Goal: Ask a question

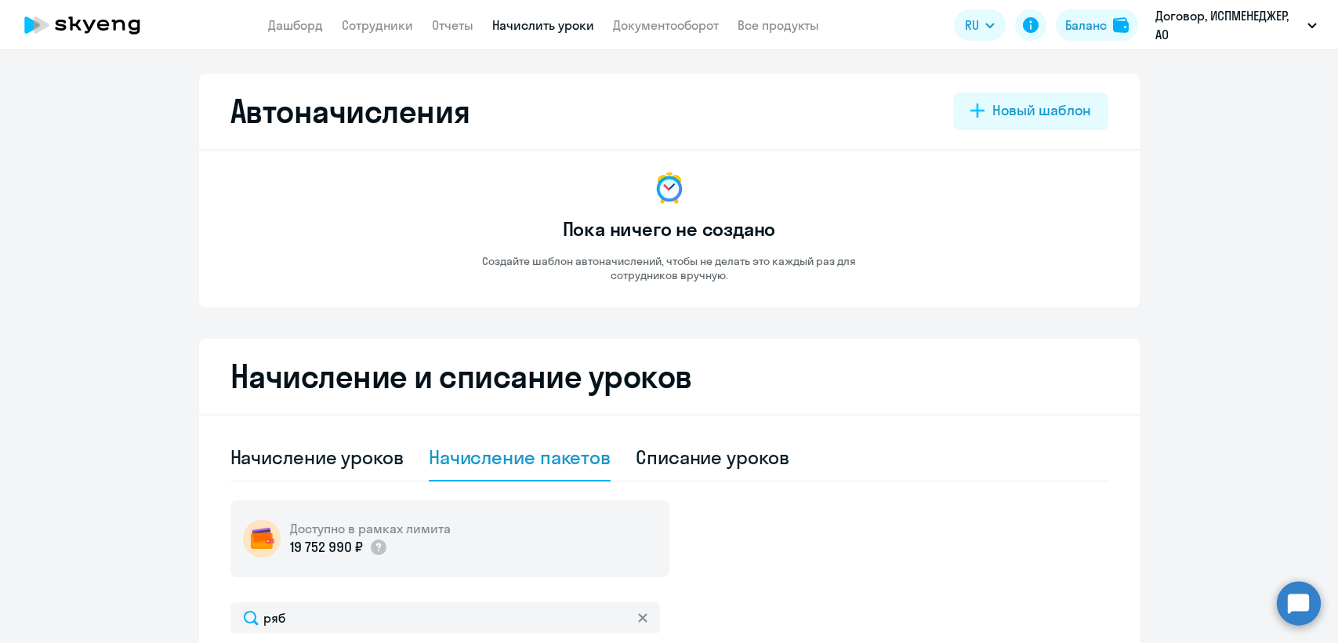
select select "10"
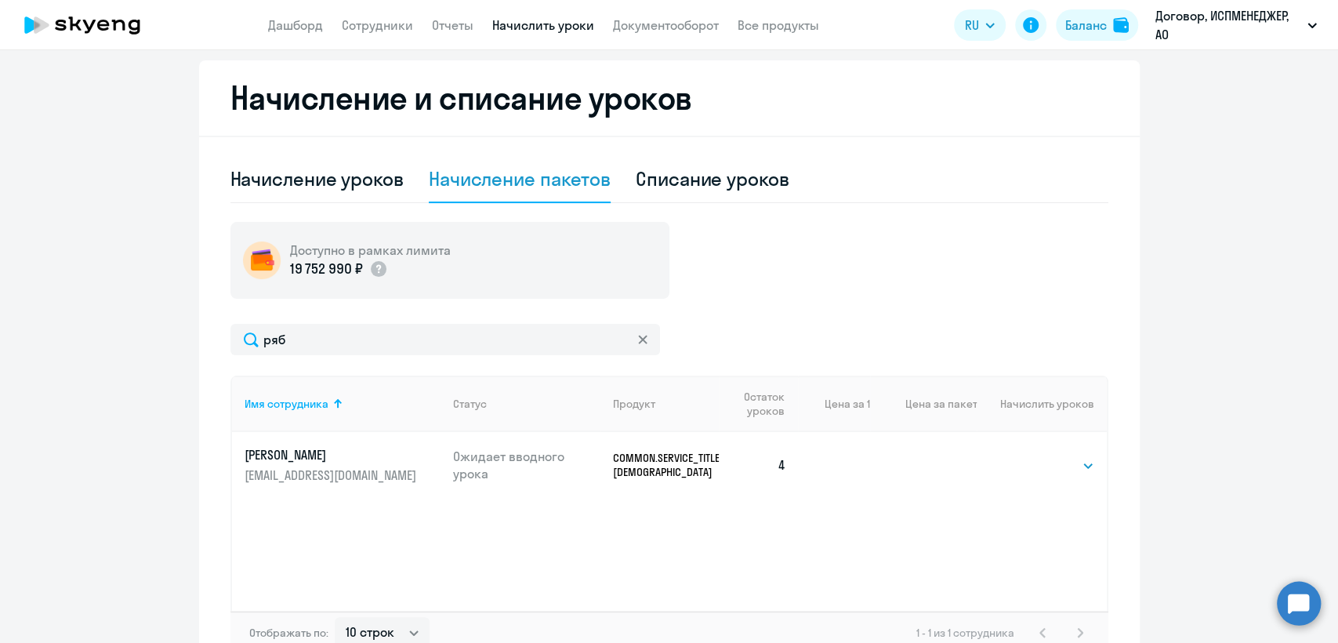
click at [268, 453] on p "[PERSON_NAME]" at bounding box center [332, 454] width 176 height 17
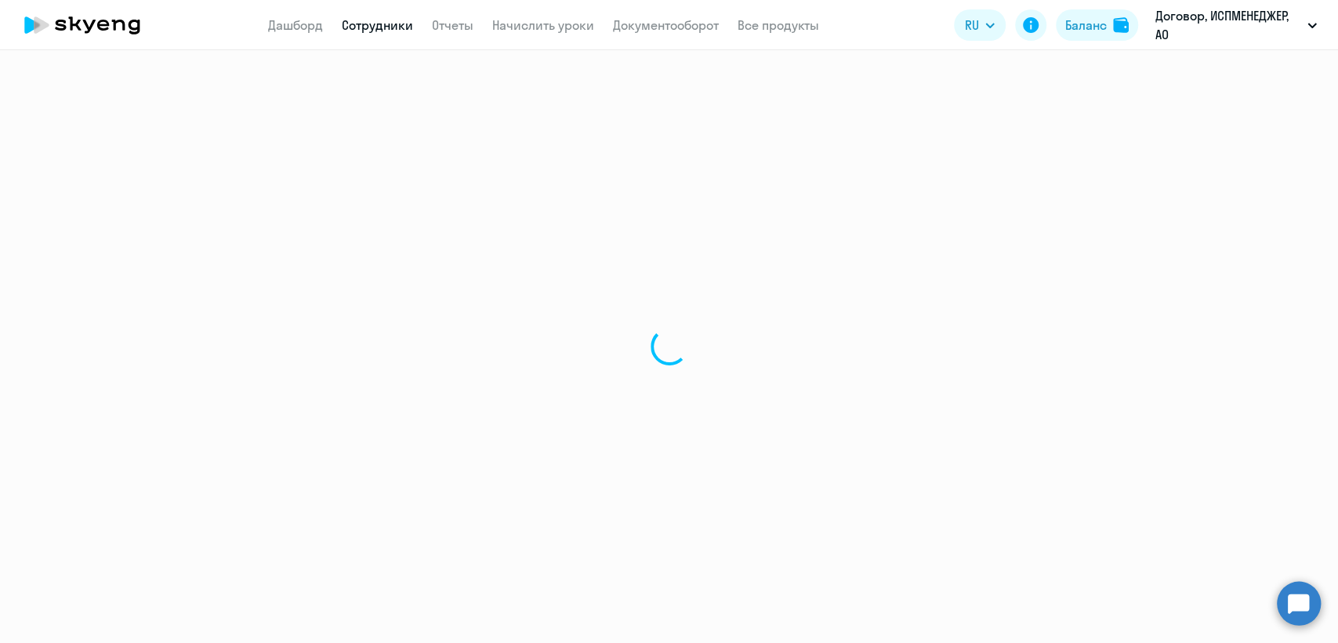
select select "others"
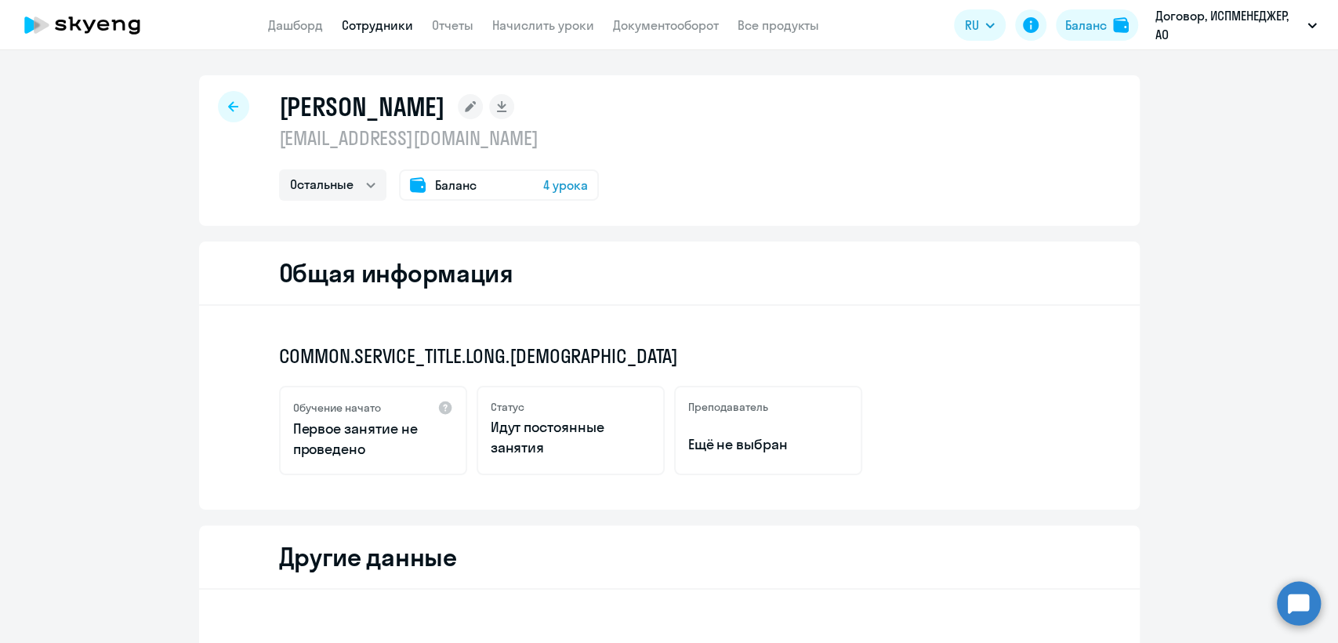
click at [458, 107] on rect at bounding box center [470, 106] width 25 height 25
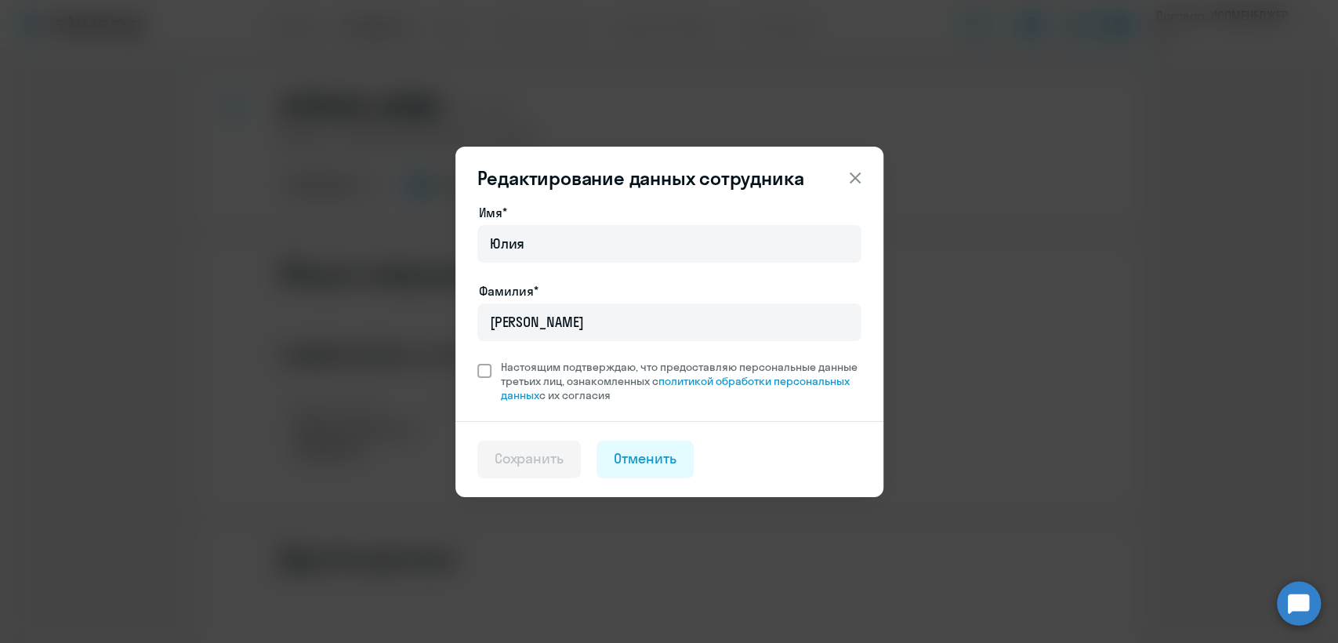
click at [478, 368] on span at bounding box center [484, 371] width 14 height 14
click at [477, 360] on input "Настоящим подтверждаю, что предоставляю персональные данные третьих лиц, ознако…" at bounding box center [476, 359] width 1 height 1
checkbox input "true"
click at [856, 172] on icon at bounding box center [854, 177] width 19 height 19
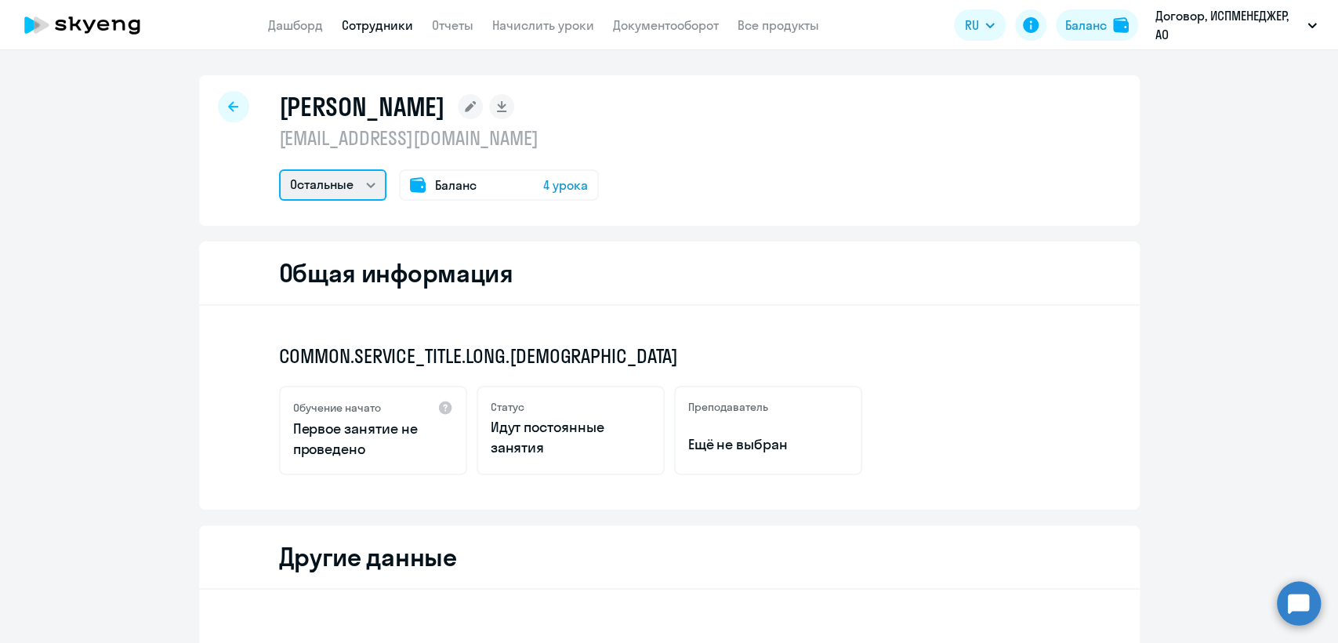
click at [357, 182] on select "Остальные" at bounding box center [332, 184] width 107 height 31
click at [375, 182] on select "Остальные" at bounding box center [332, 184] width 107 height 31
click at [218, 95] on div at bounding box center [233, 106] width 31 height 31
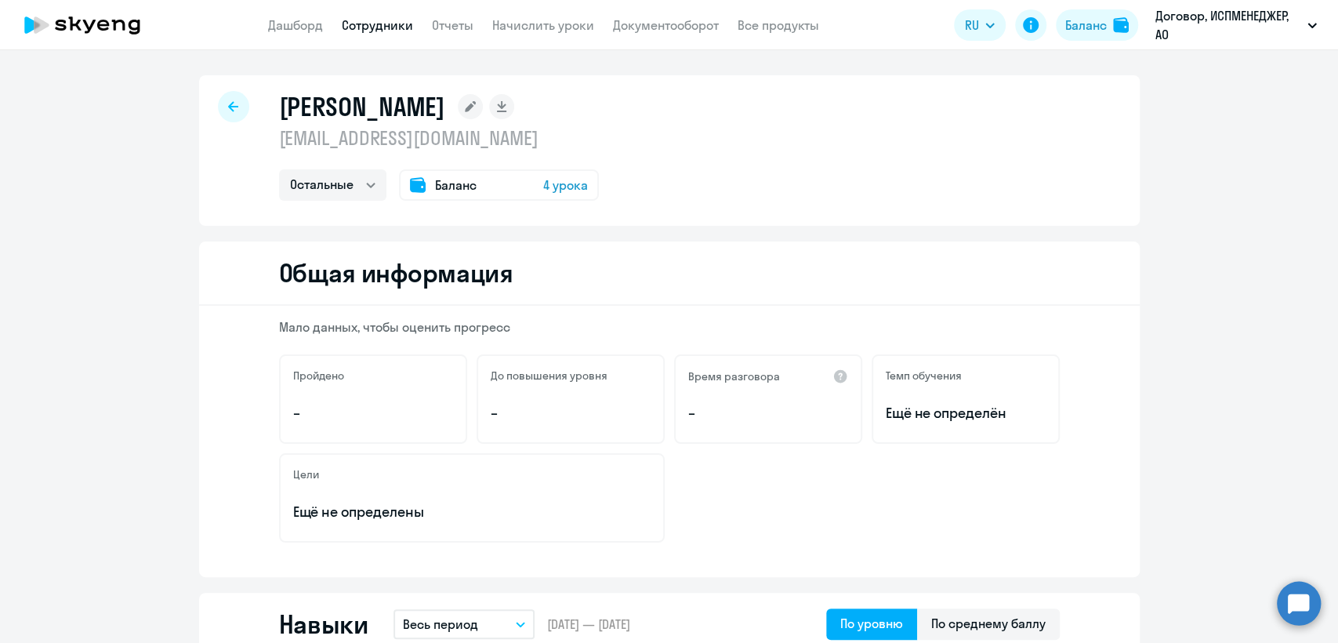
click at [219, 103] on div at bounding box center [233, 106] width 31 height 31
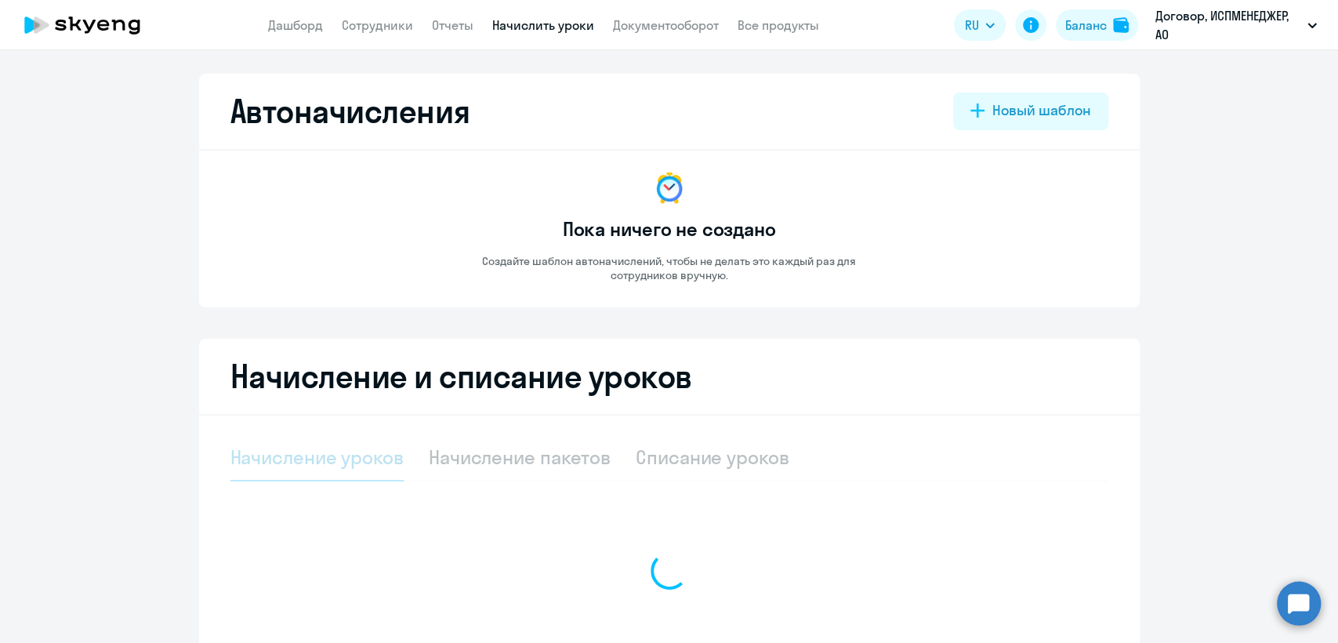
select select "10"
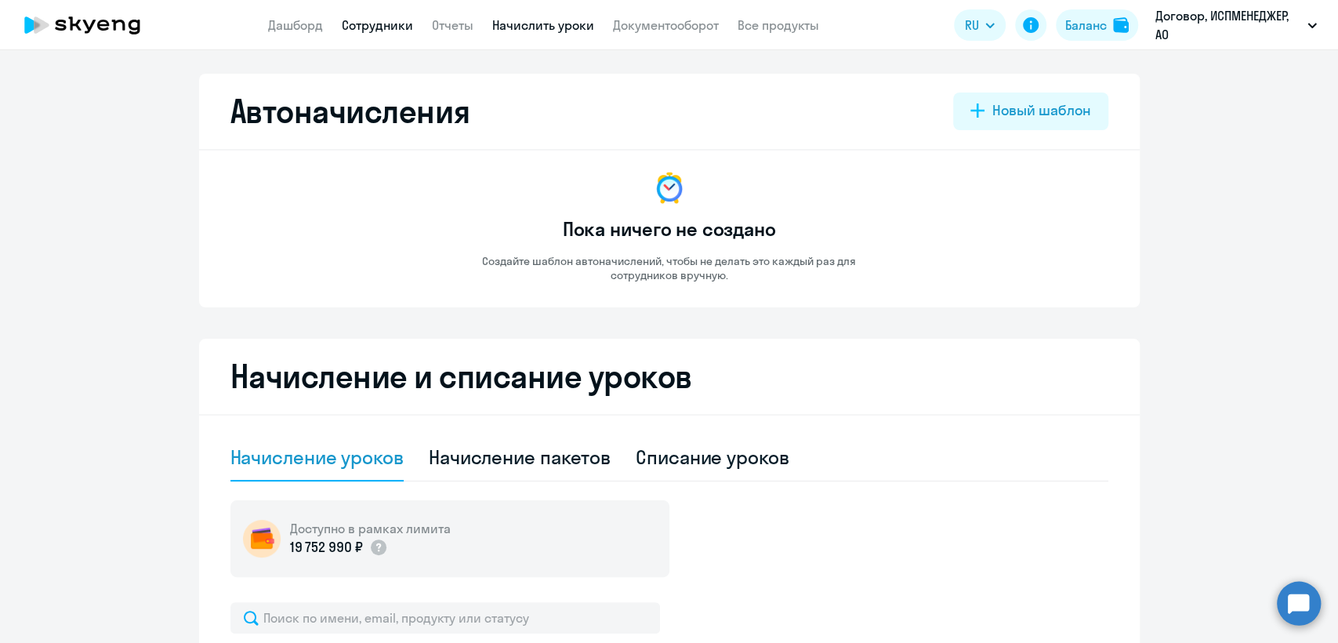
click at [370, 30] on link "Сотрудники" at bounding box center [377, 25] width 71 height 16
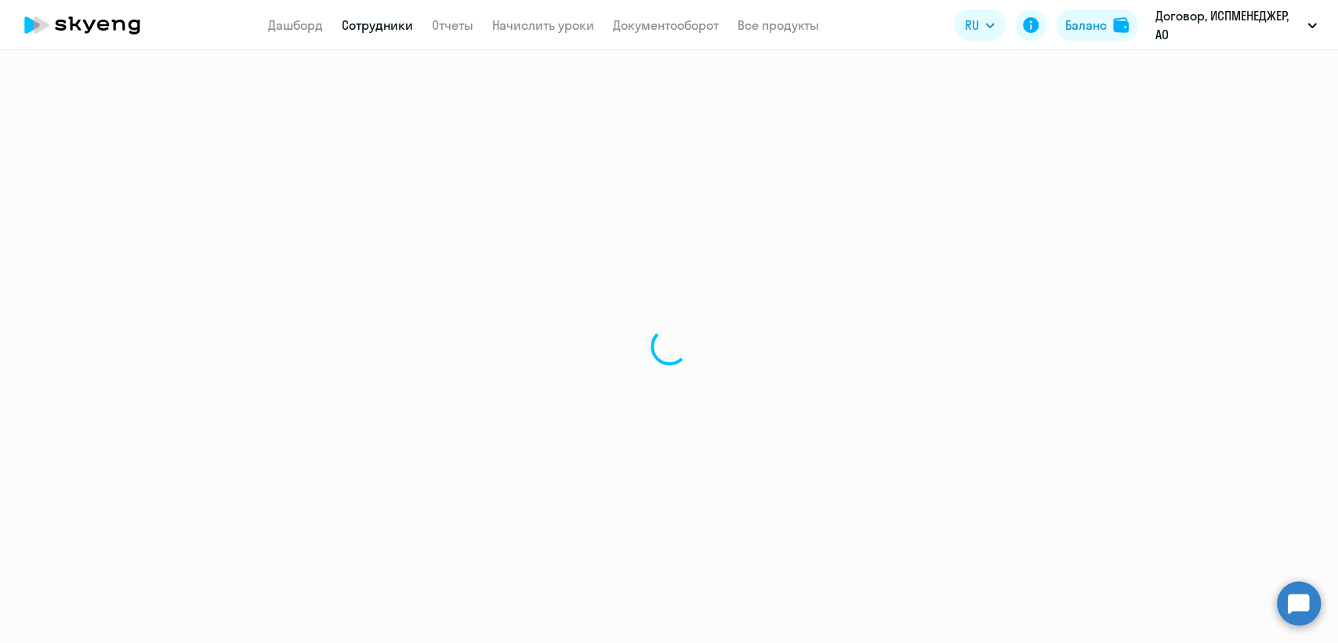
select select "30"
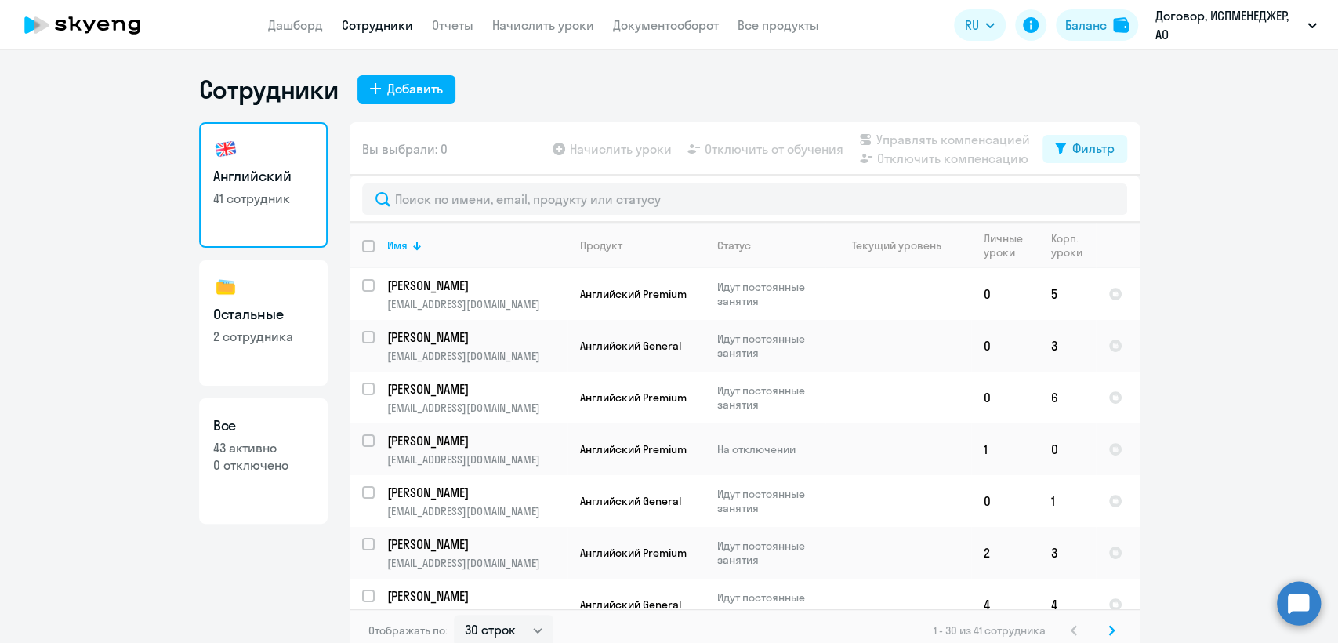
click at [1302, 601] on circle at bounding box center [1298, 603] width 44 height 44
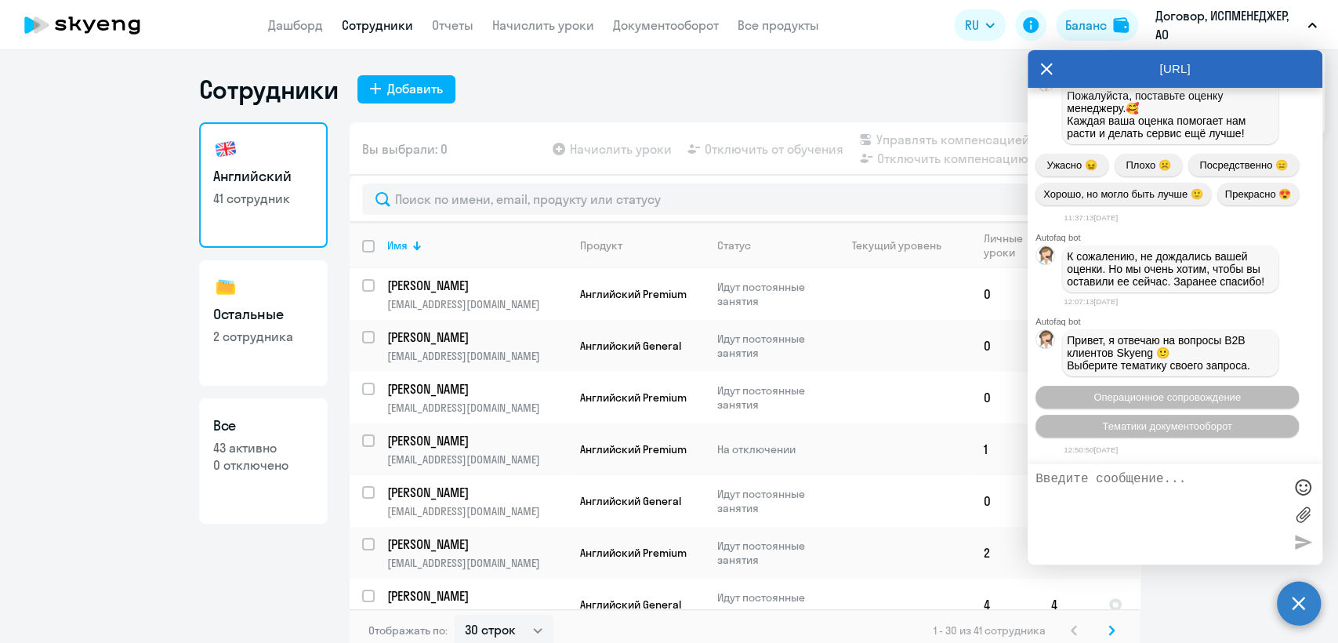
scroll to position [26901, 0]
type textarea "Добрый день! необходима помощь - сотруднику нужно сменить номер телефона на дру…"
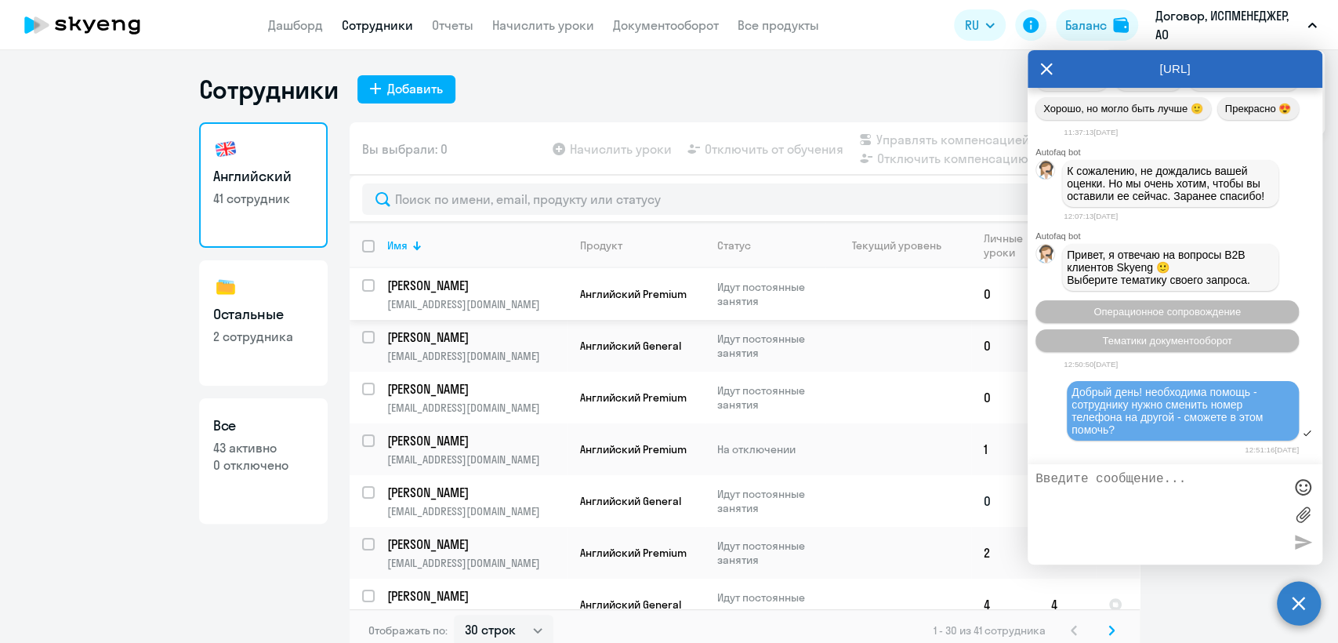
scroll to position [27108, 0]
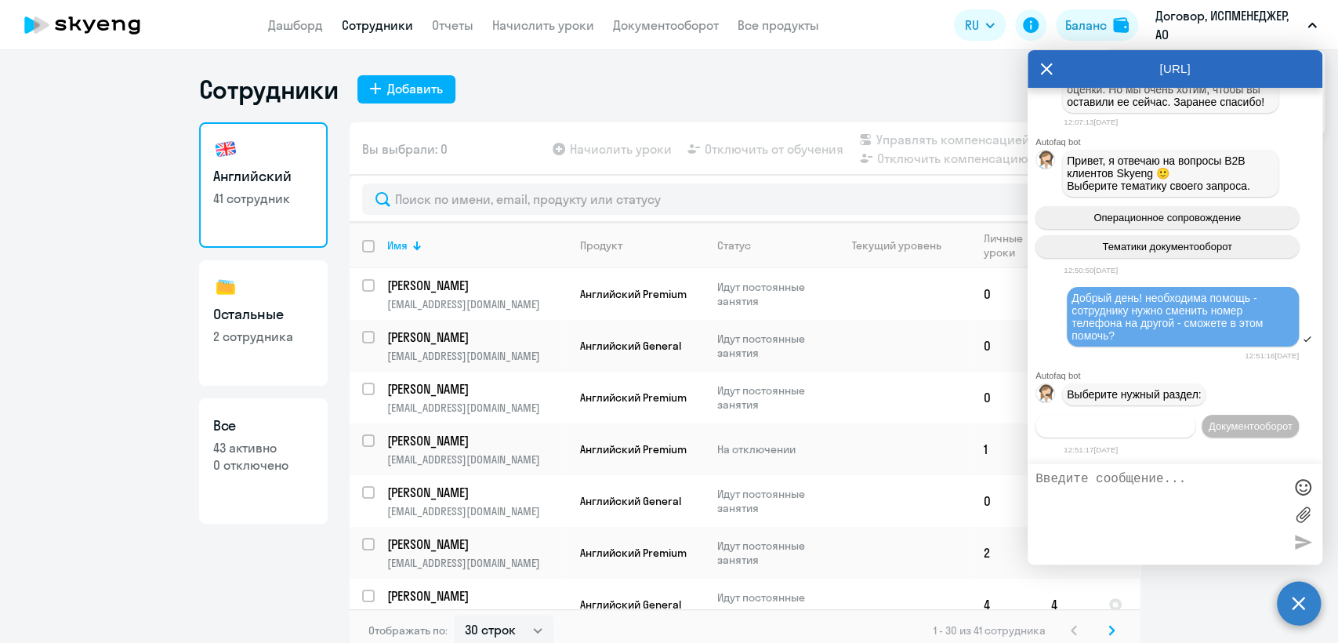
click at [1125, 420] on span "Операционное сопровождение" at bounding box center [1114, 426] width 147 height 12
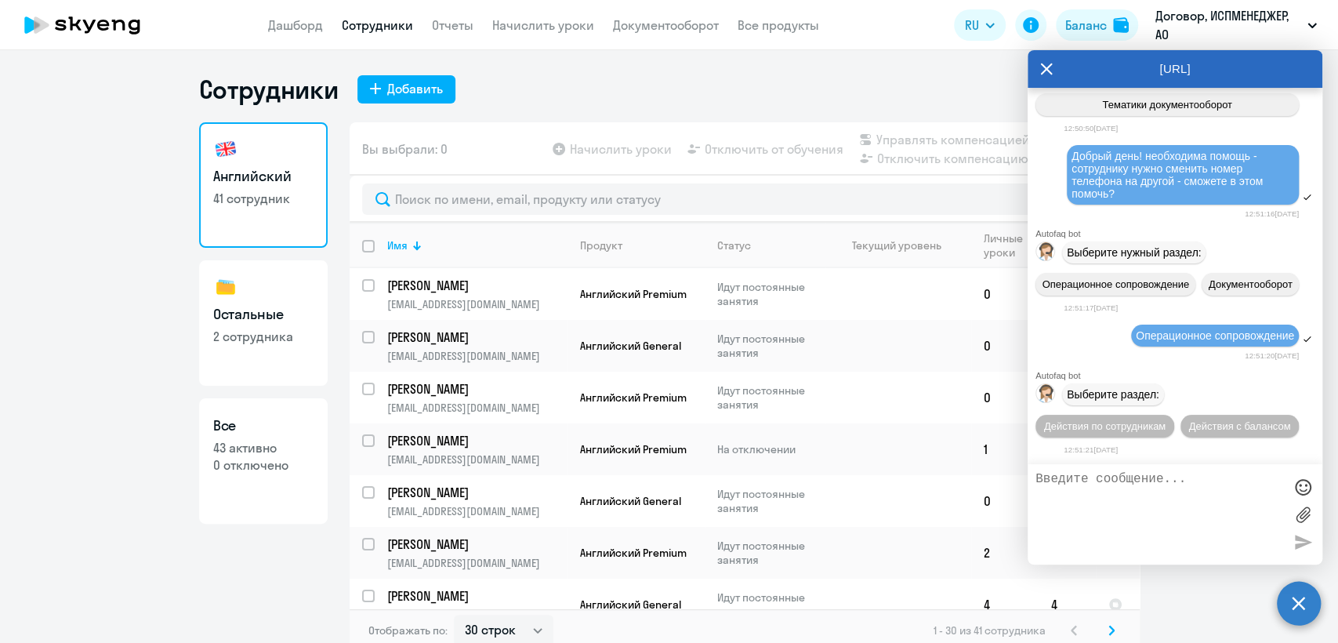
scroll to position [27277, 0]
click at [1158, 420] on span "Действия по сотрудникам" at bounding box center [1104, 426] width 121 height 12
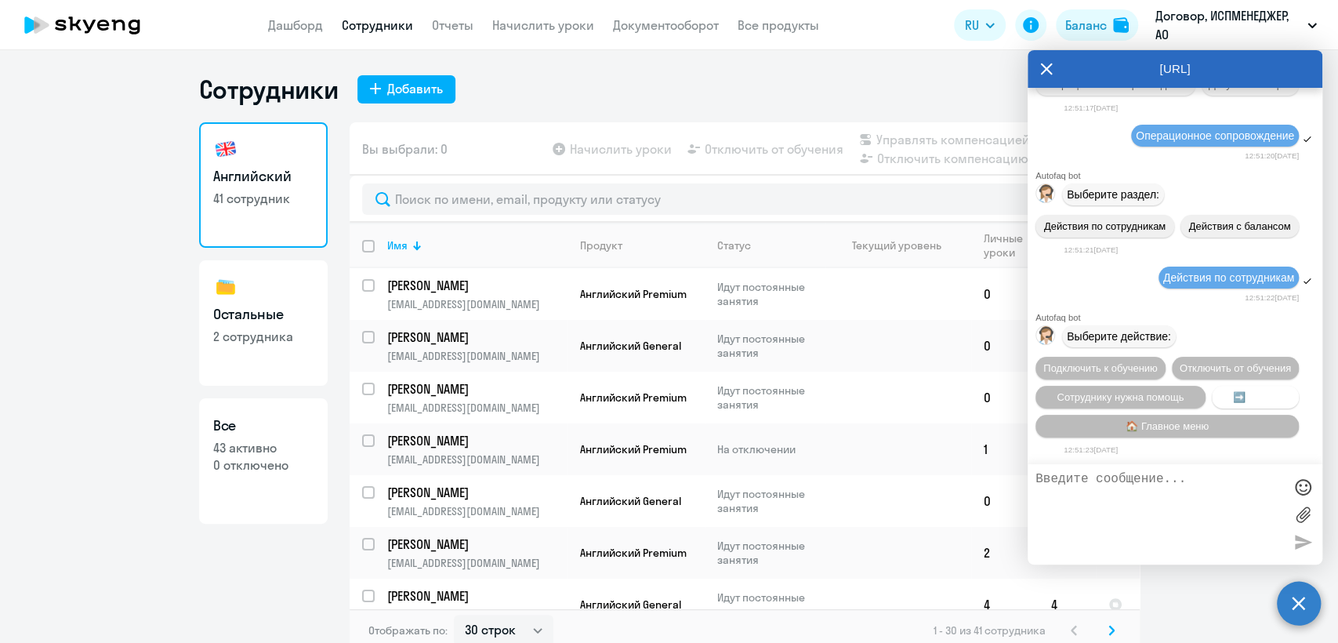
scroll to position [27509, 0]
click at [1091, 396] on span "Сотруднику нужна помощь" at bounding box center [1119, 397] width 127 height 12
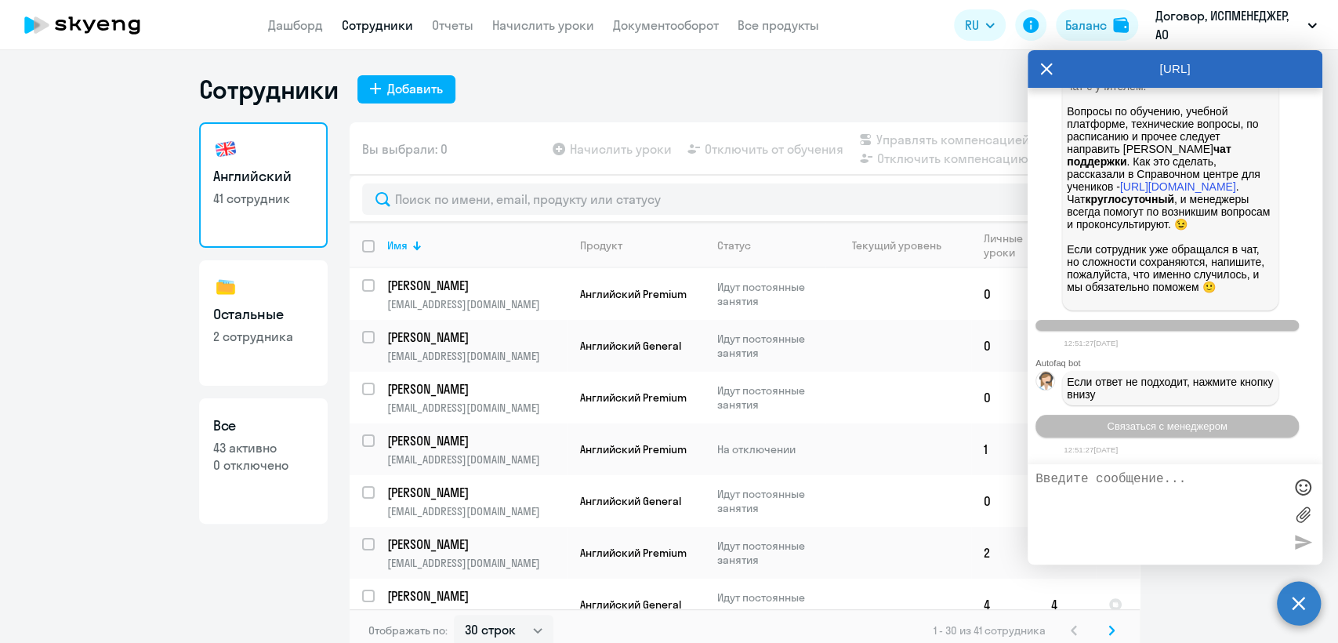
scroll to position [28049, 0]
click at [1148, 433] on button "Связаться с менеджером" at bounding box center [1166, 426] width 263 height 23
